Goal: Find specific page/section

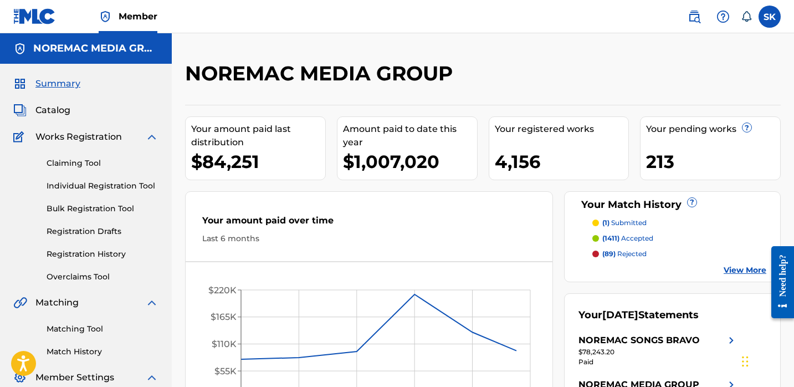
click at [659, 81] on div at bounding box center [712, 77] width 137 height 33
click at [772, 14] on label at bounding box center [770, 17] width 22 height 22
click at [770, 17] on input "SK [PERSON_NAME] [EMAIL_ADDRESS][DOMAIN_NAME] Notification Preferences Profile …" at bounding box center [770, 17] width 0 height 0
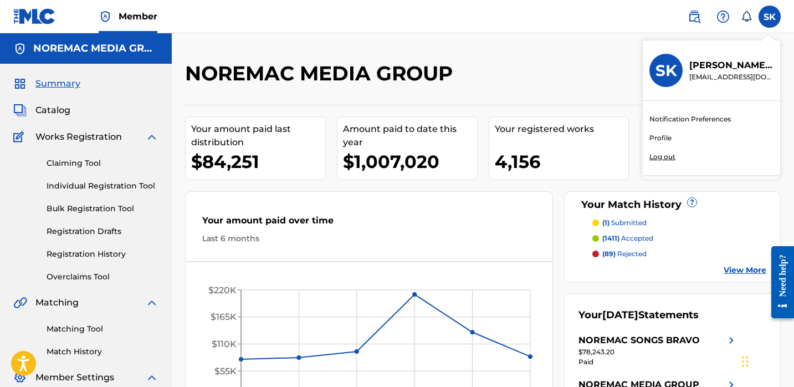
click at [663, 156] on p "Log out" at bounding box center [663, 157] width 26 height 10
click at [770, 17] on input "SK [PERSON_NAME] [EMAIL_ADDRESS][DOMAIN_NAME] Notification Preferences Profile …" at bounding box center [770, 17] width 0 height 0
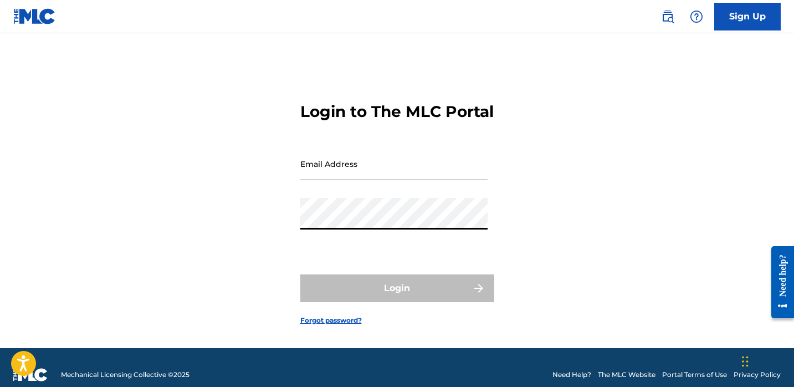
type input "[EMAIL_ADDRESS][DOMAIN_NAME]"
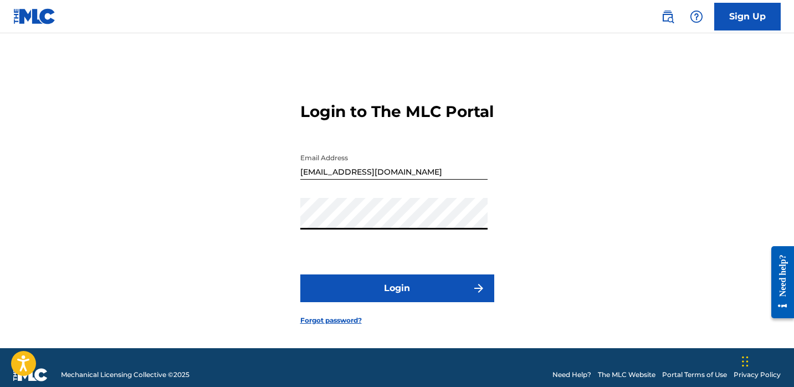
click at [385, 302] on button "Login" at bounding box center [397, 288] width 194 height 28
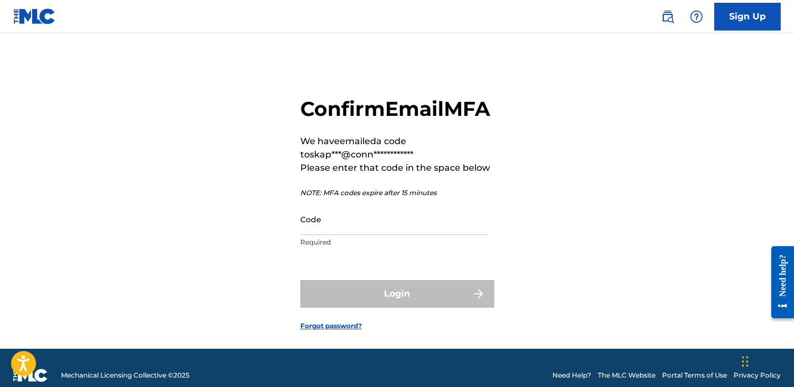
click at [379, 235] on input "Code" at bounding box center [393, 219] width 187 height 32
paste input "811230"
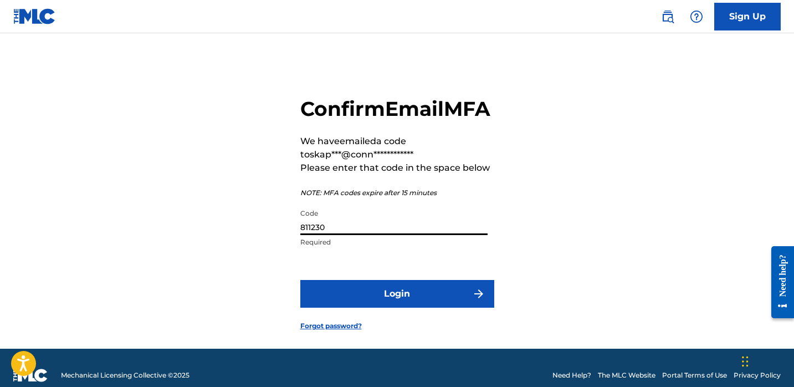
type input "811230"
click at [377, 308] on button "Login" at bounding box center [397, 294] width 194 height 28
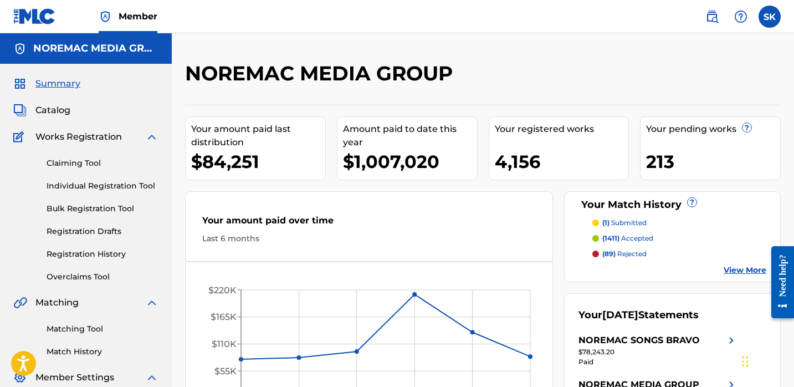
click at [69, 116] on span "Catalog" at bounding box center [52, 110] width 35 height 13
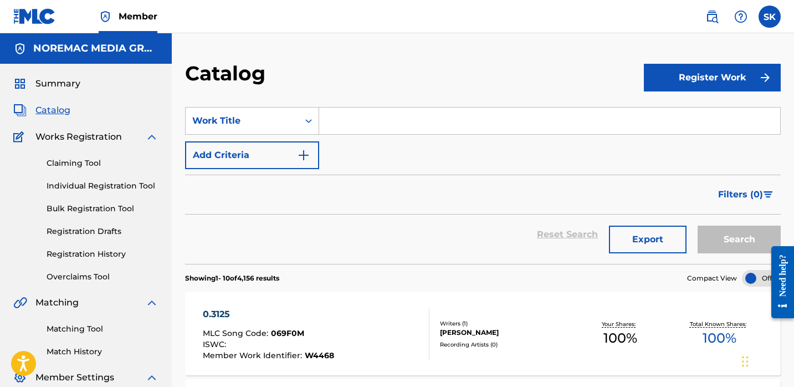
click at [343, 134] on div "Search Form" at bounding box center [550, 121] width 462 height 28
click at [346, 118] on input "Search Form" at bounding box center [549, 121] width 461 height 27
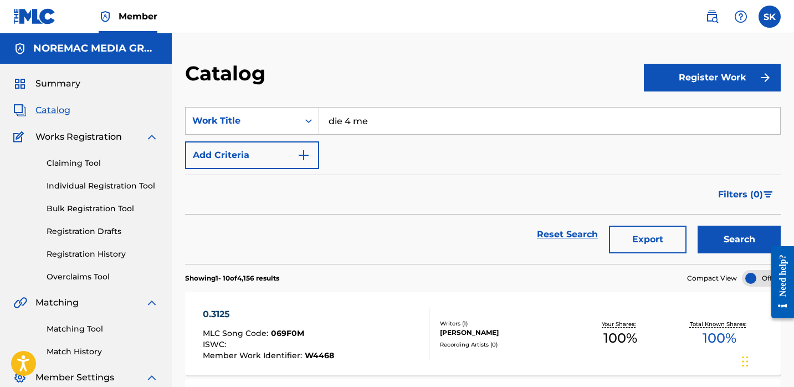
type input "die 4 me"
